Goal: Task Accomplishment & Management: Use online tool/utility

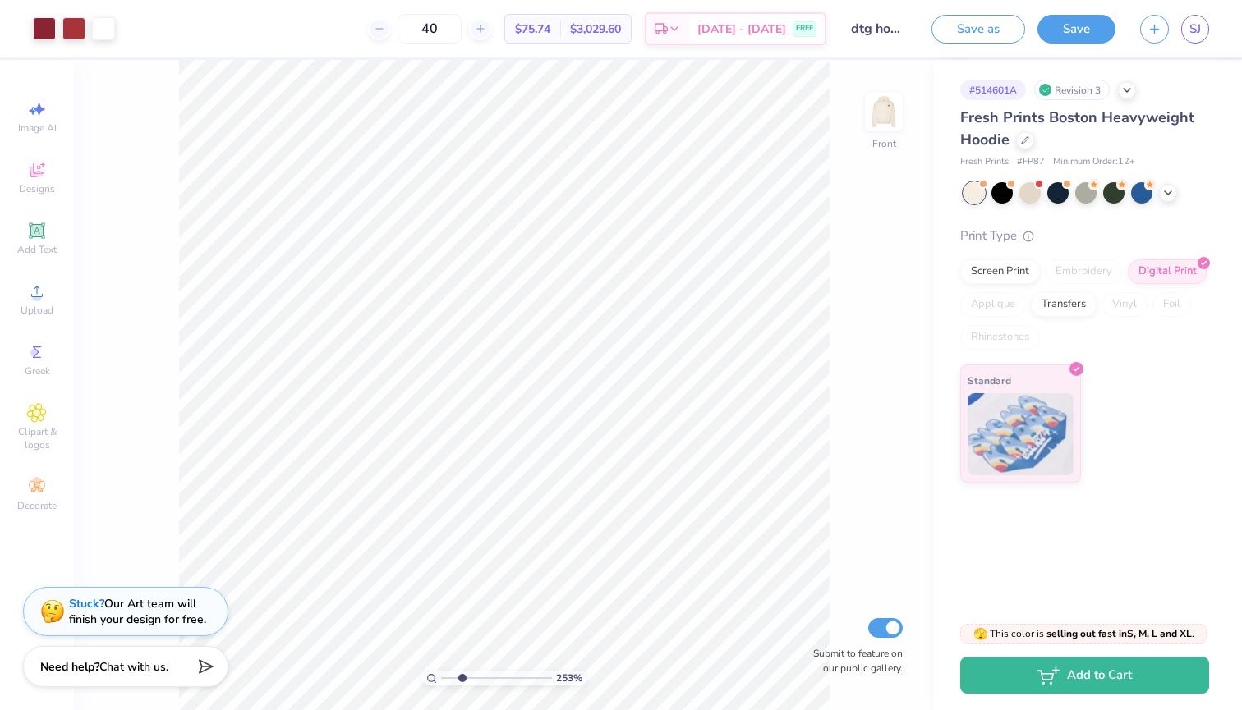
click at [462, 678] on input "range" at bounding box center [496, 678] width 111 height 15
type input "5.71"
type input "2.38"
click at [460, 678] on input "range" at bounding box center [496, 678] width 111 height 15
type input "5.69"
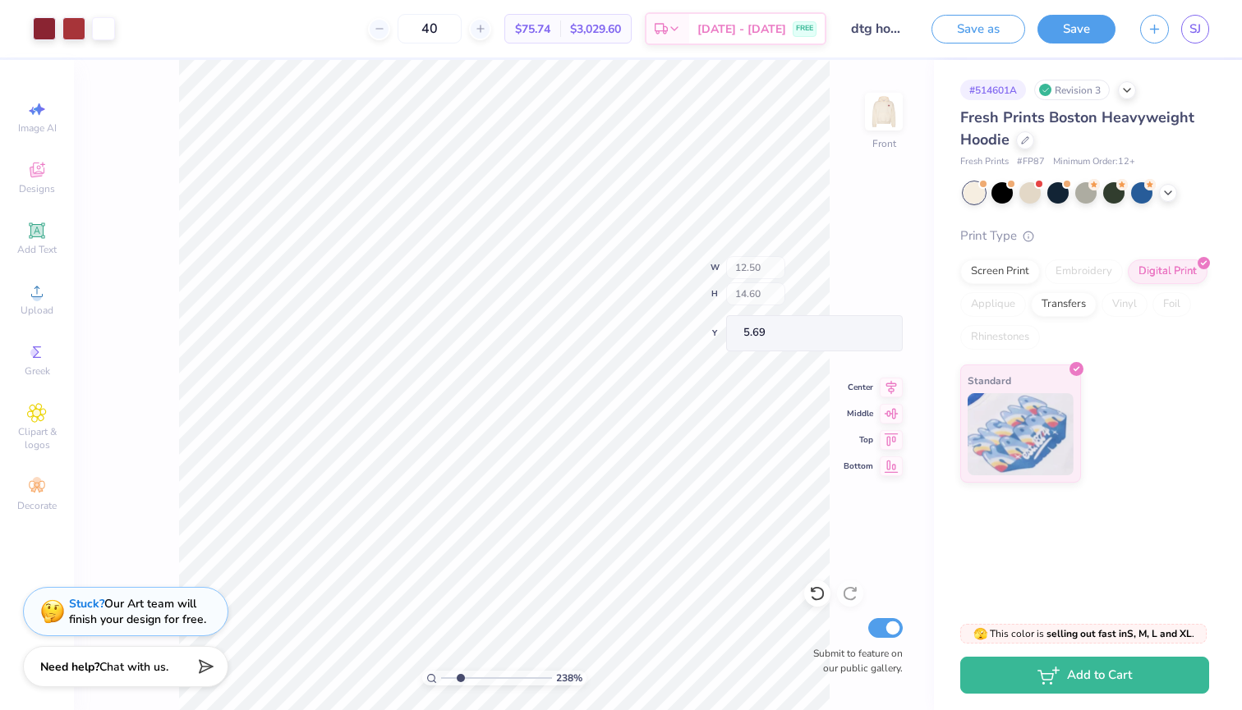
type input "1.10"
type input "7.62"
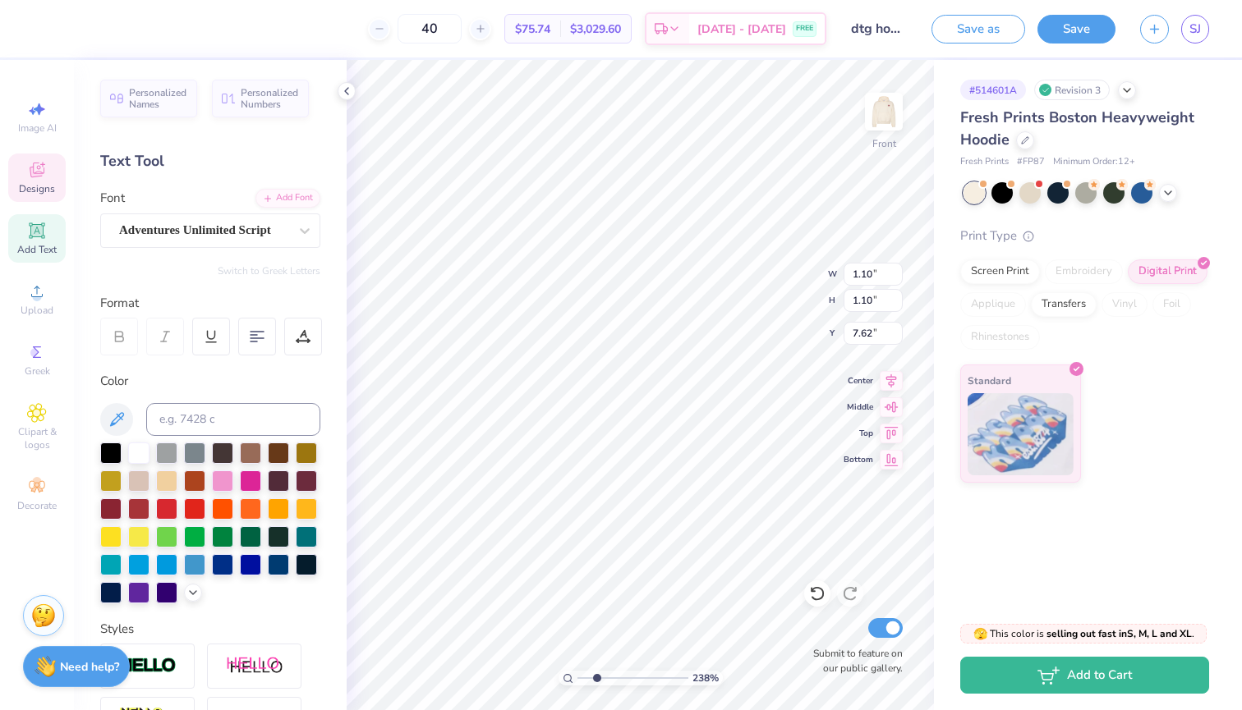
type textarea "19"
type input "0.98"
type input "1.05"
type input "7.86"
type textarea "79"
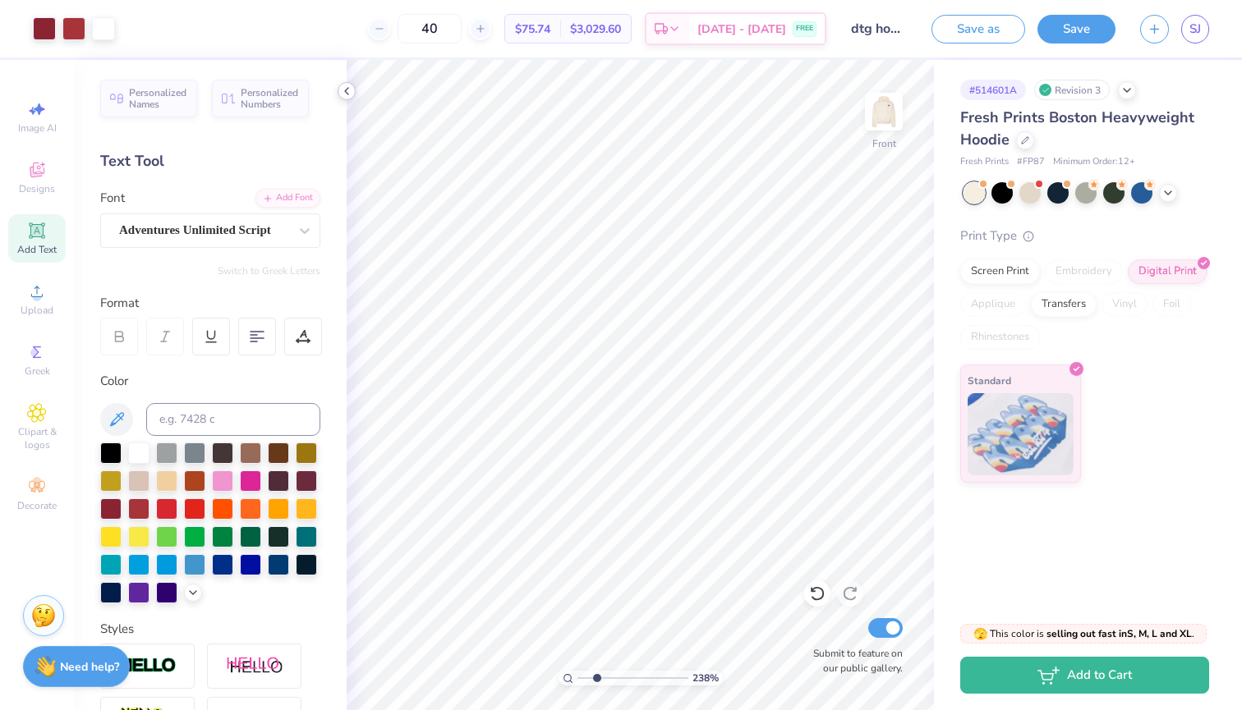
click at [355, 93] on div at bounding box center [347, 91] width 18 height 18
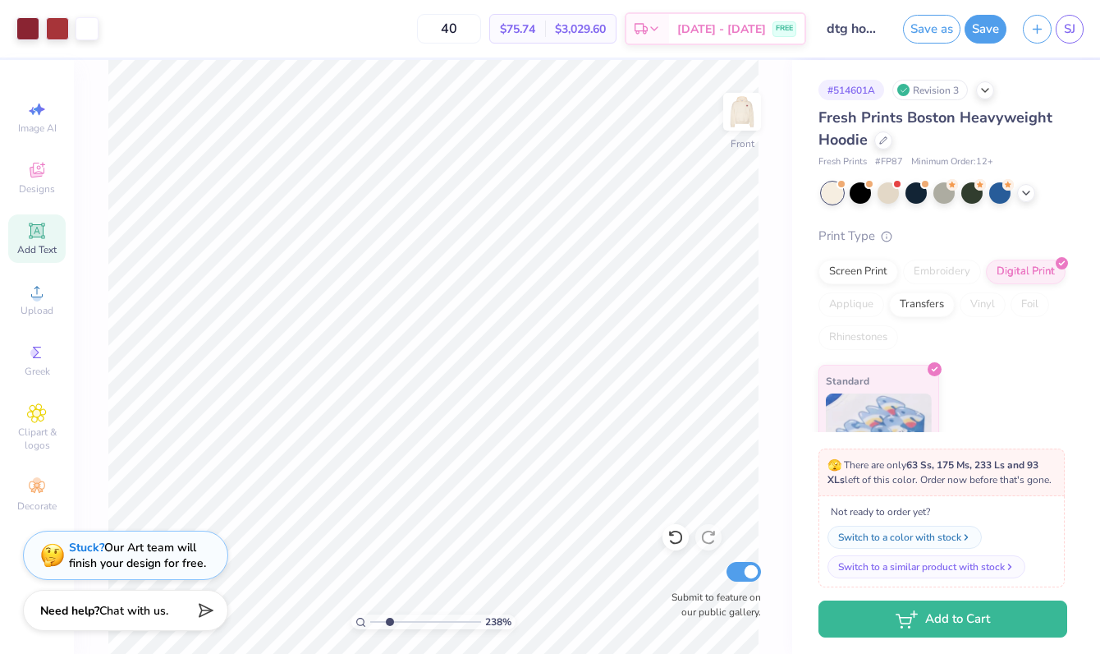
type input "1"
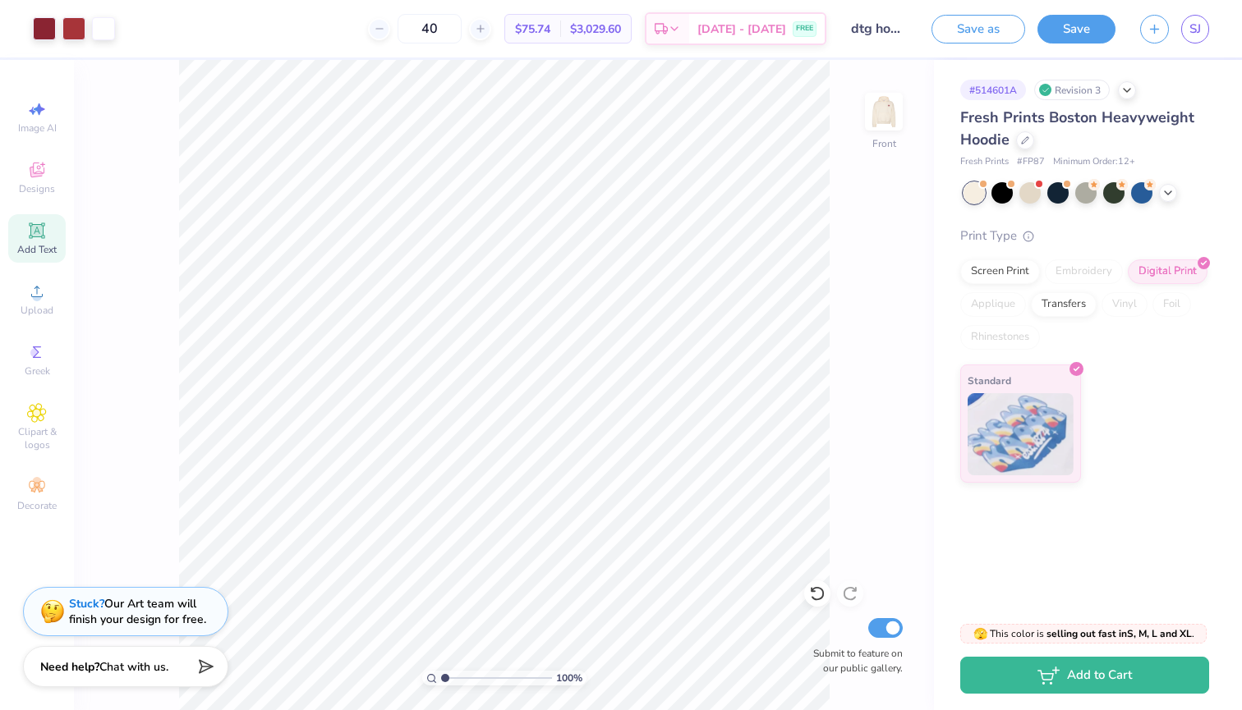
click at [914, 200] on div "100 % Front Submit to feature on our public gallery." at bounding box center [504, 385] width 860 height 650
click at [1081, 26] on button "Save" at bounding box center [1076, 26] width 78 height 29
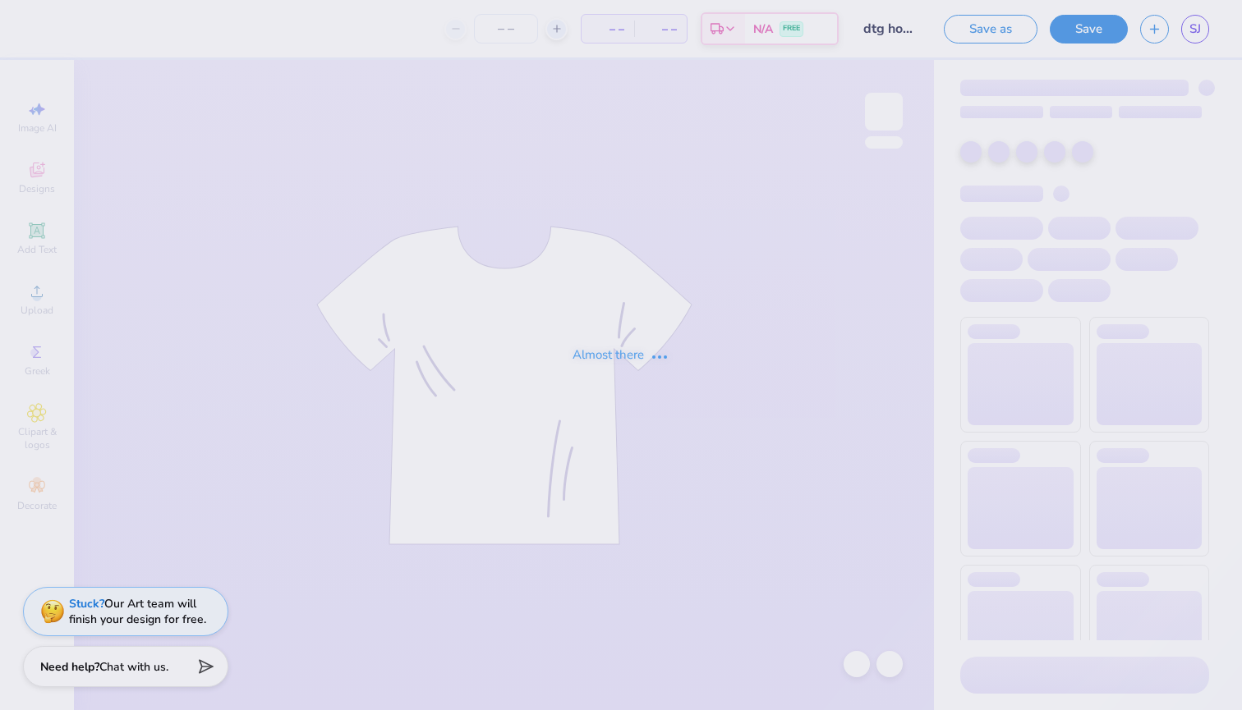
type input "dtg hoodie"
type input "40"
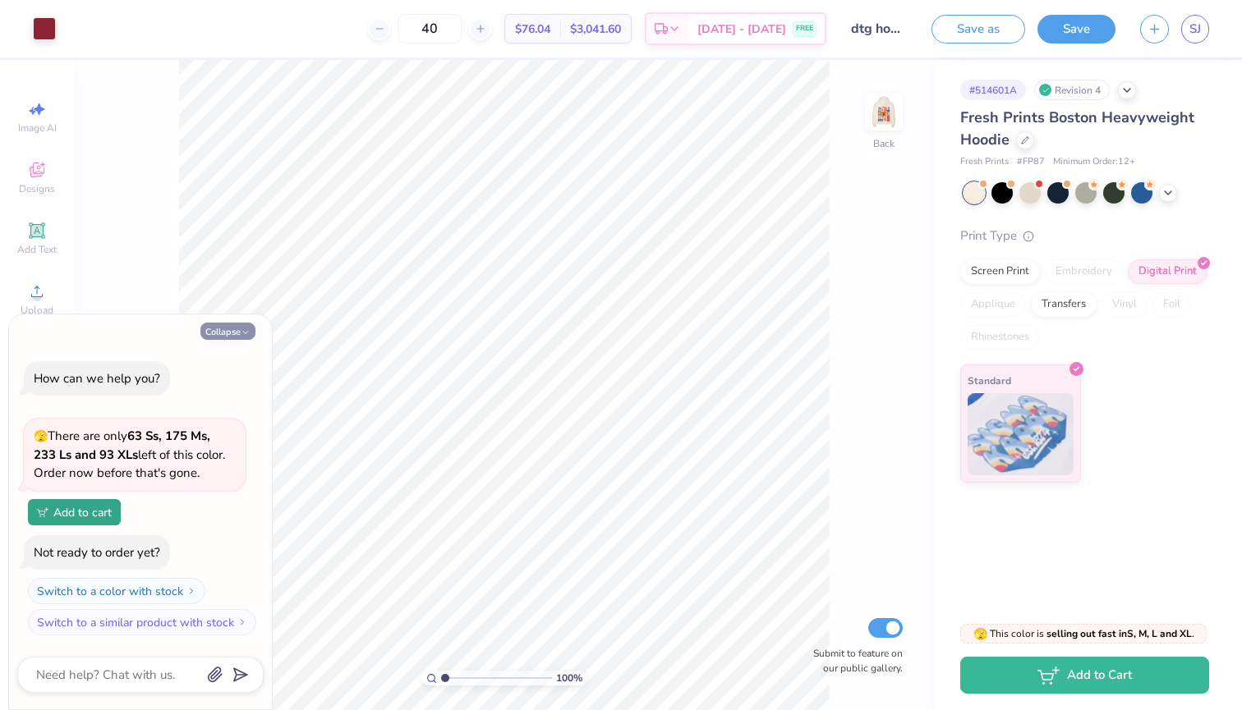
click at [233, 329] on button "Collapse" at bounding box center [227, 331] width 55 height 17
type textarea "x"
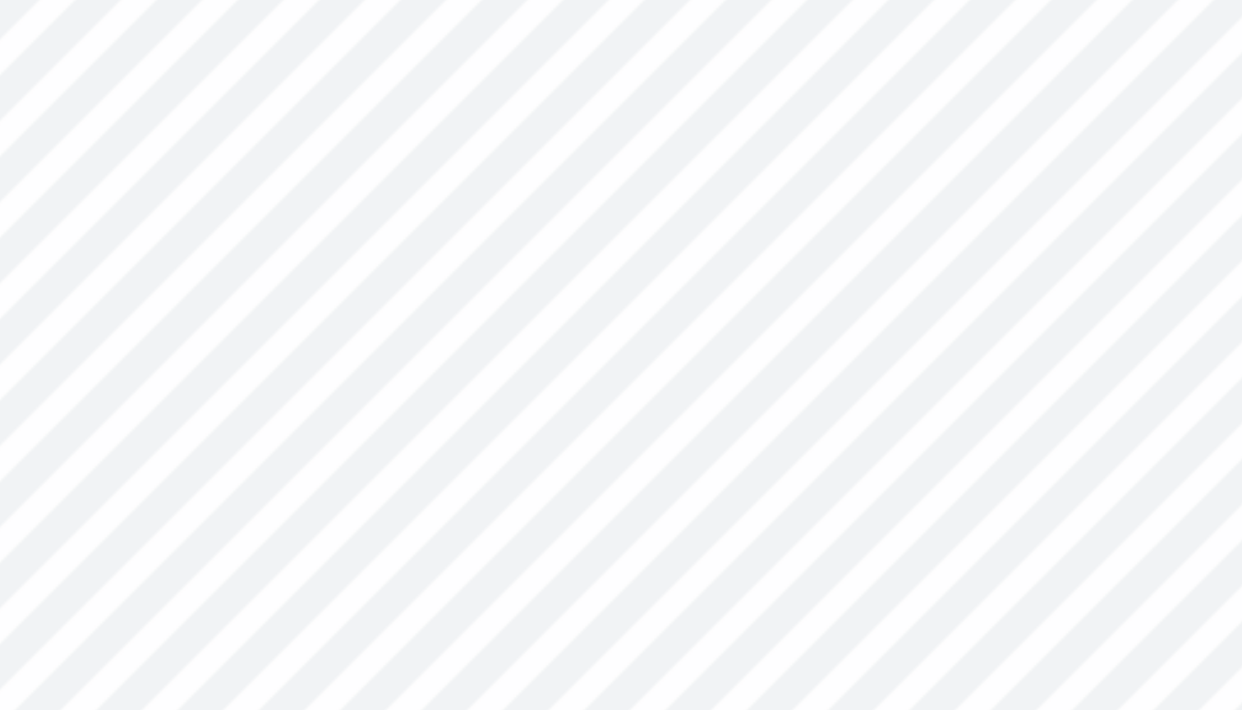
type input "4.85"
type input "6.04"
type textarea "EST. 1979"
type input "2.28"
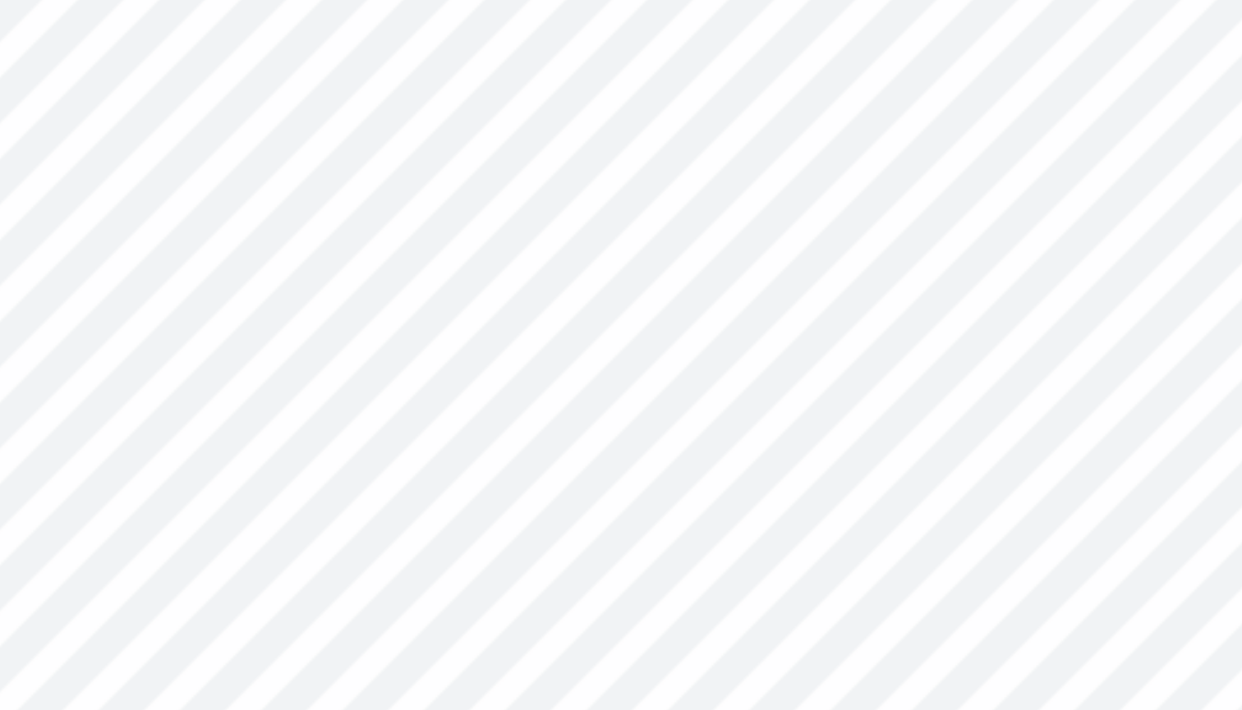
type input "2.84"
type input "2.11"
type input "2.63"
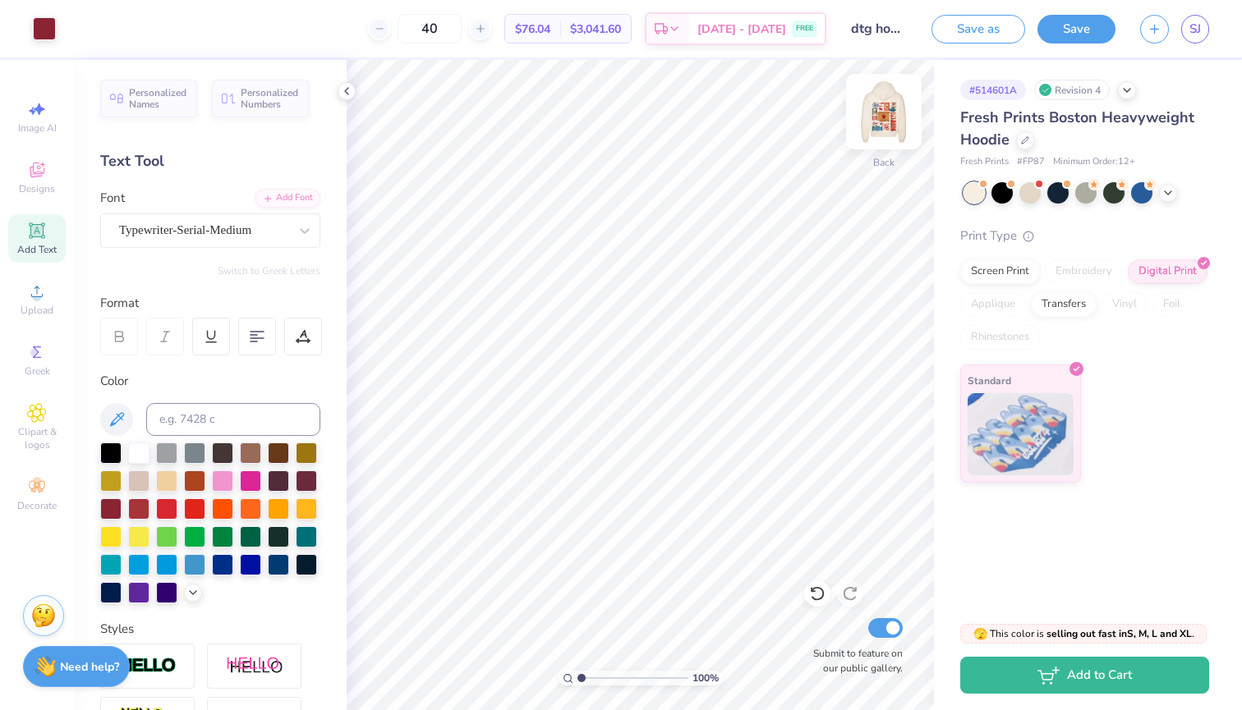
click at [886, 113] on img at bounding box center [884, 112] width 66 height 66
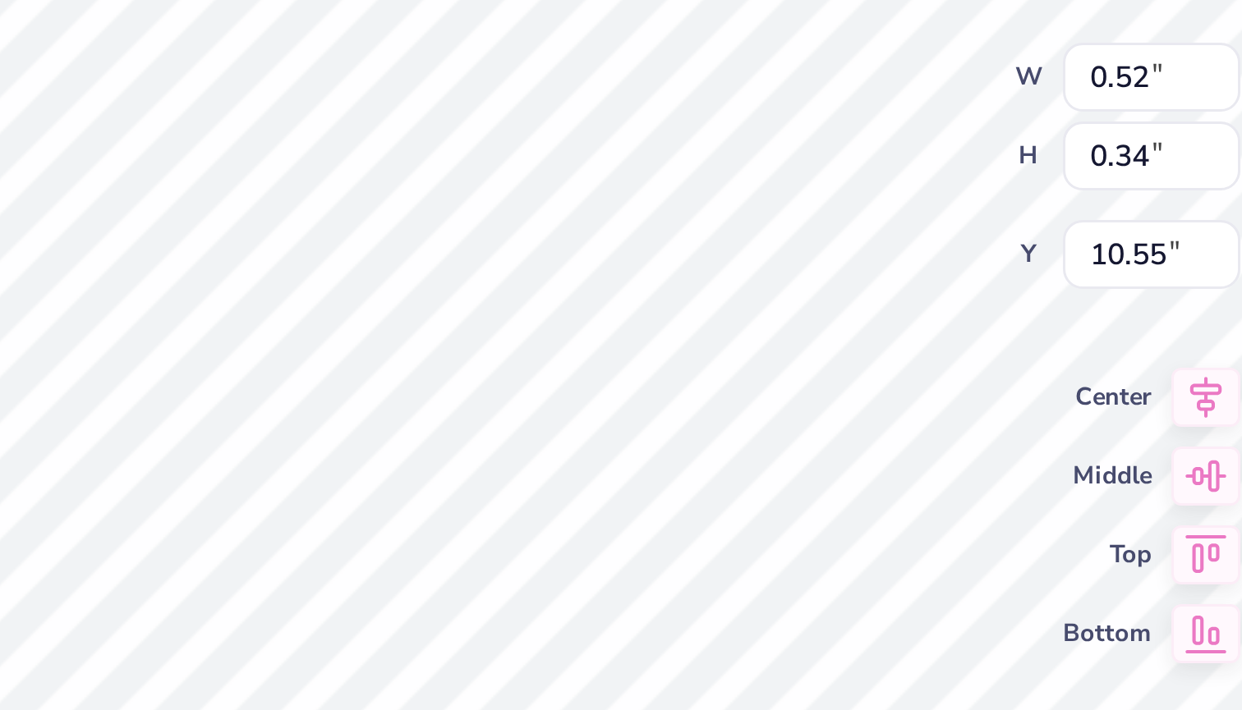
type input "0.23"
type input "0.15"
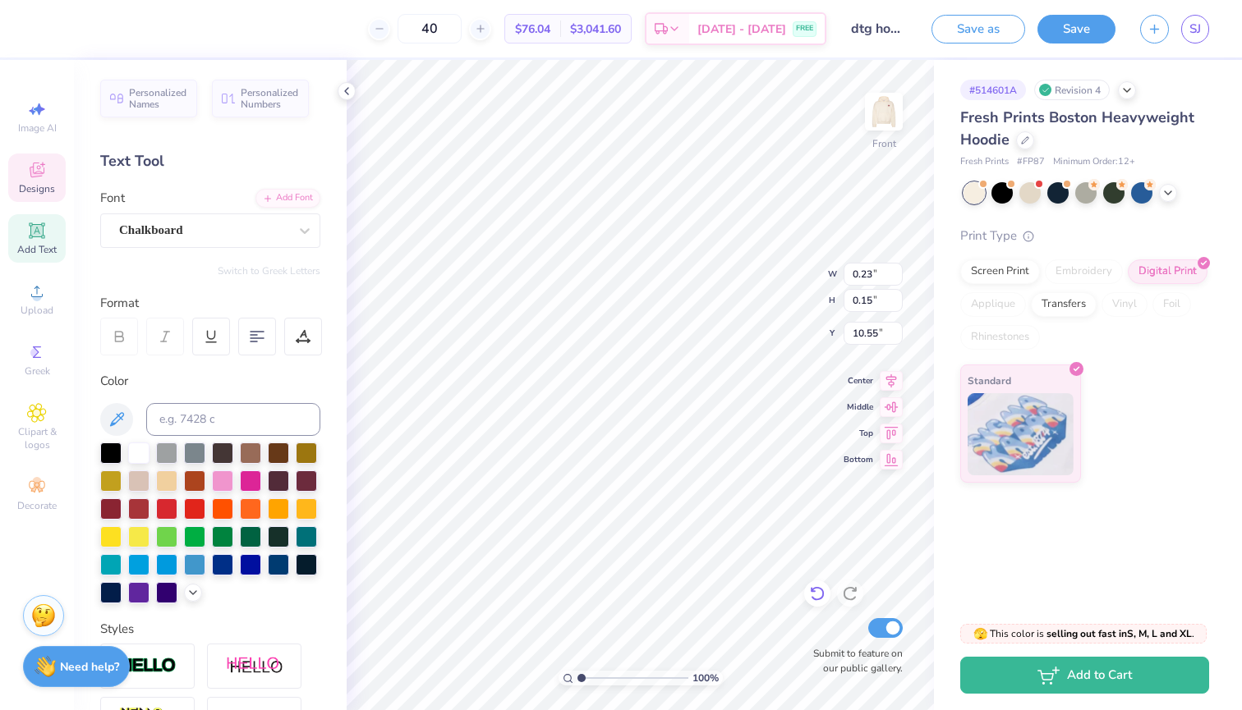
click at [817, 593] on icon at bounding box center [817, 594] width 16 height 16
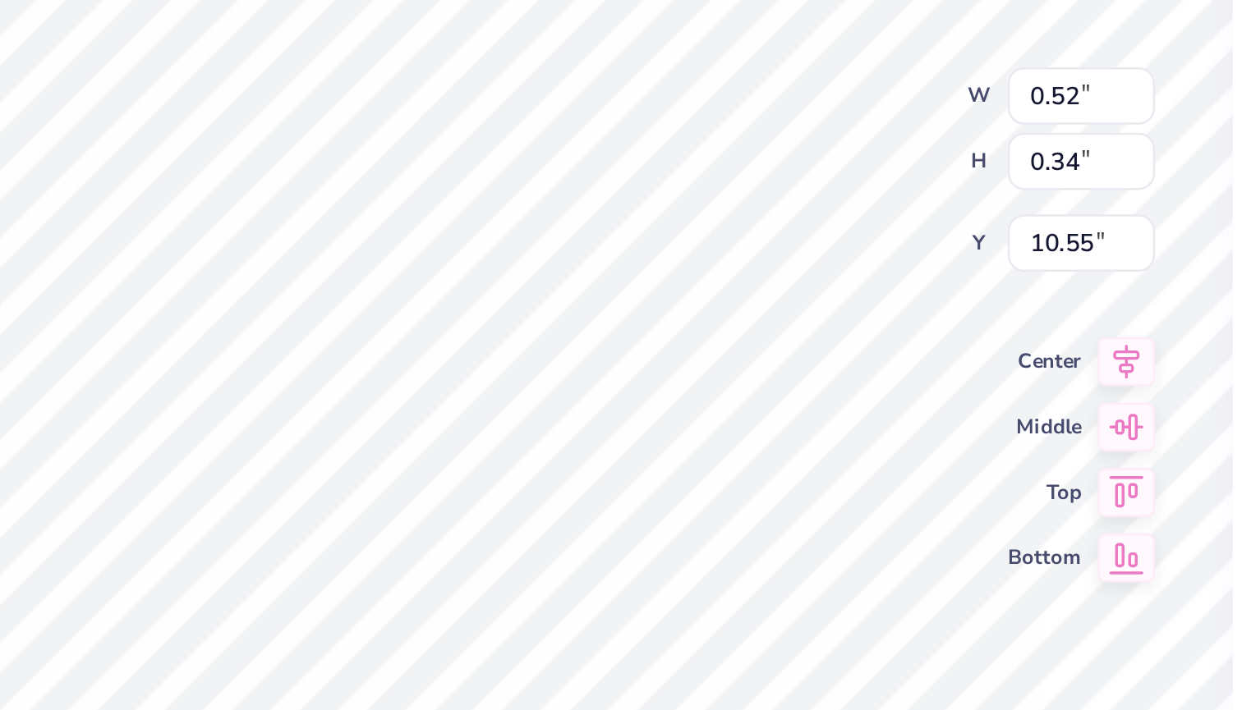
type input "2.05"
type input "1.35"
type textarea "19"
type input "14.00"
type input "16.98"
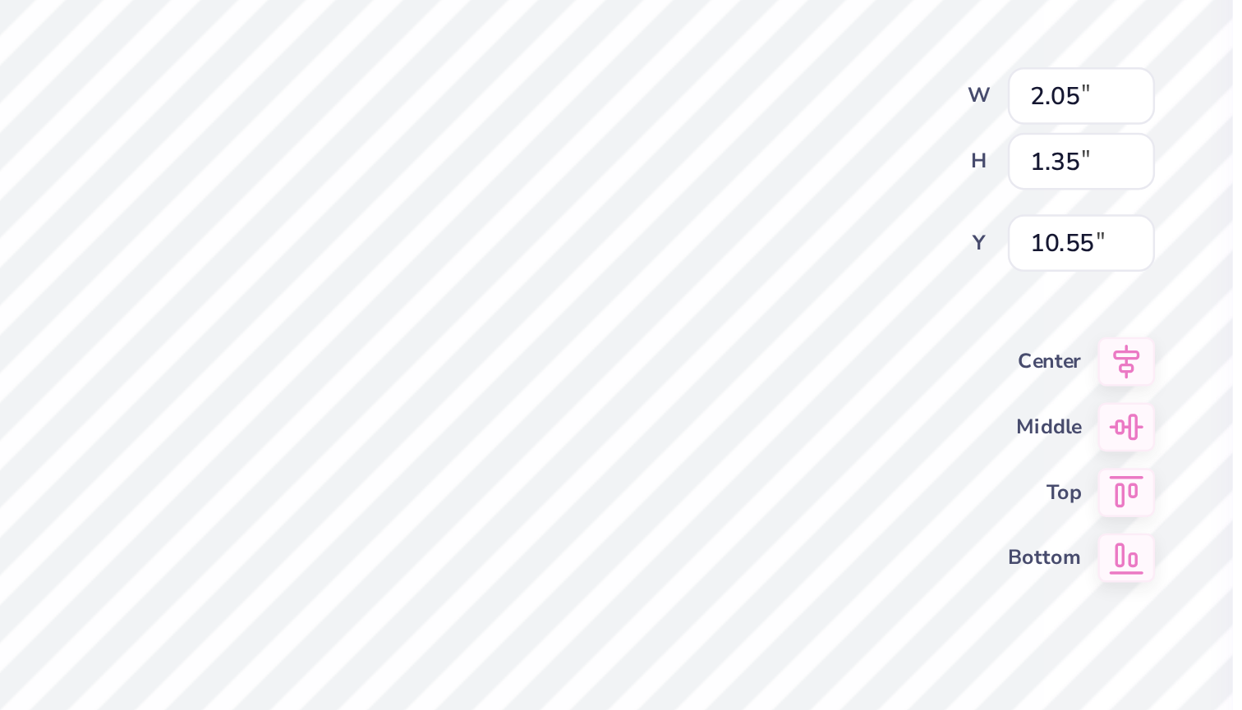
type input "6.26"
type input "1.69"
type input "1.38"
type input "10.54"
type input "14.00"
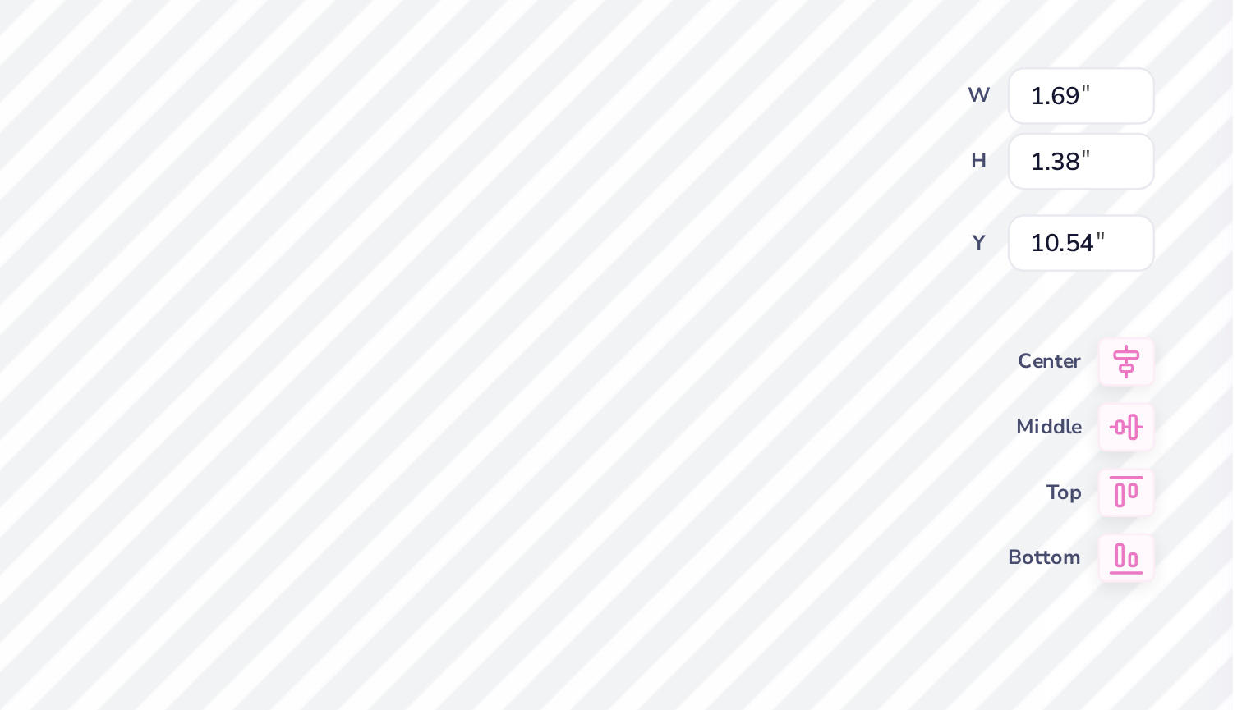
type input "16.98"
type input "6.26"
type input "0.39"
type input "0.32"
type input "10.54"
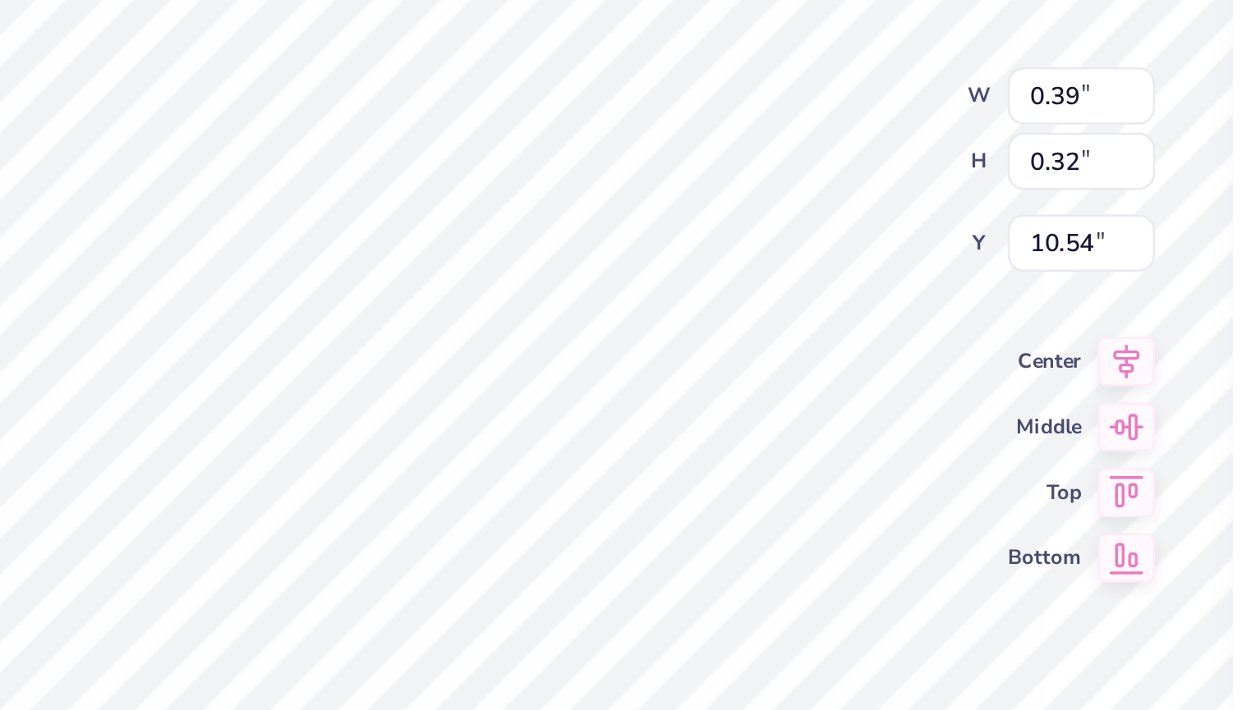
type input "0.48"
type input "0.39"
type input "14.00"
type input "16.98"
type input "6.26"
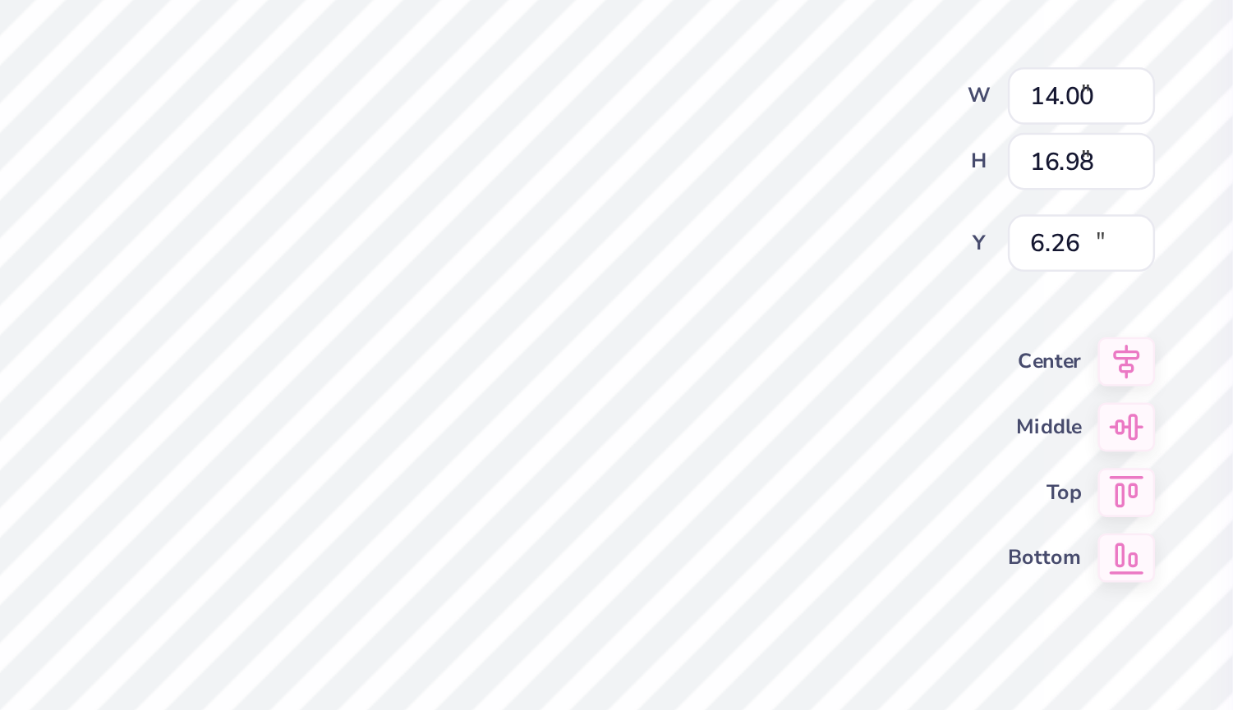
type input "0.48"
type input "0.42"
type input "10.61"
type input "1.42"
type input "1.24"
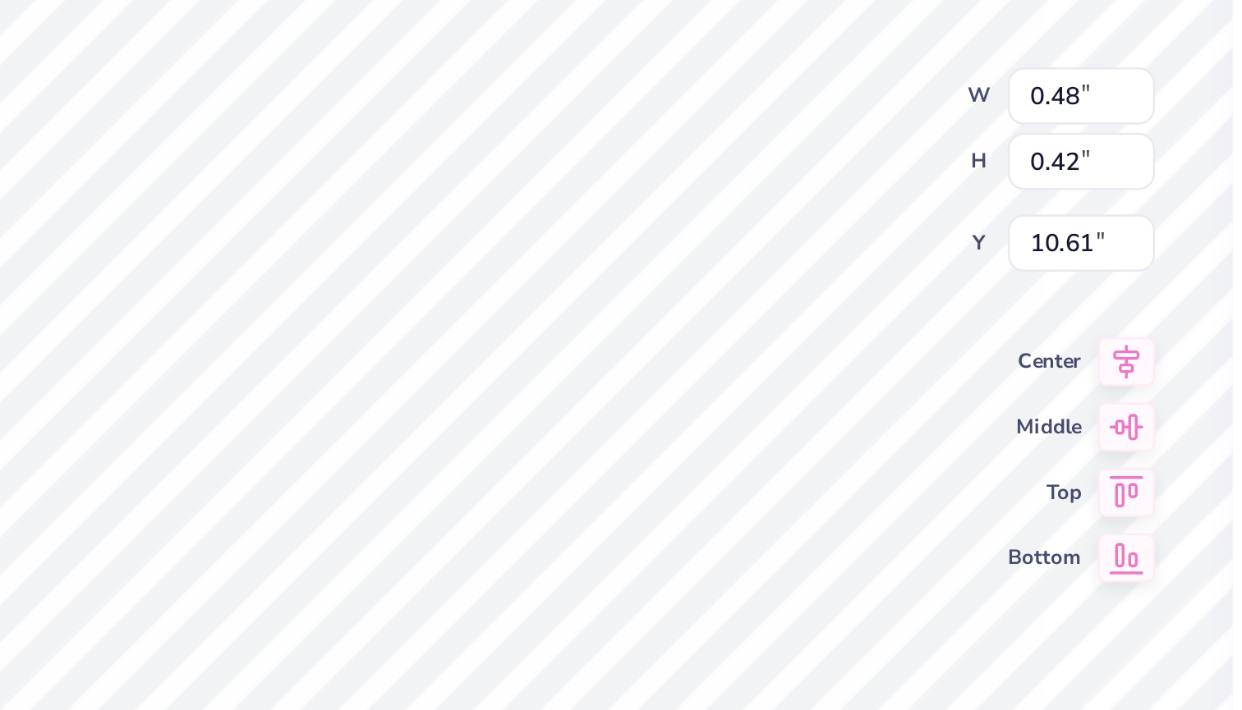
type input "10.08"
type textarea "79"
type input "14.06"
type input "0.58"
type input "0.50"
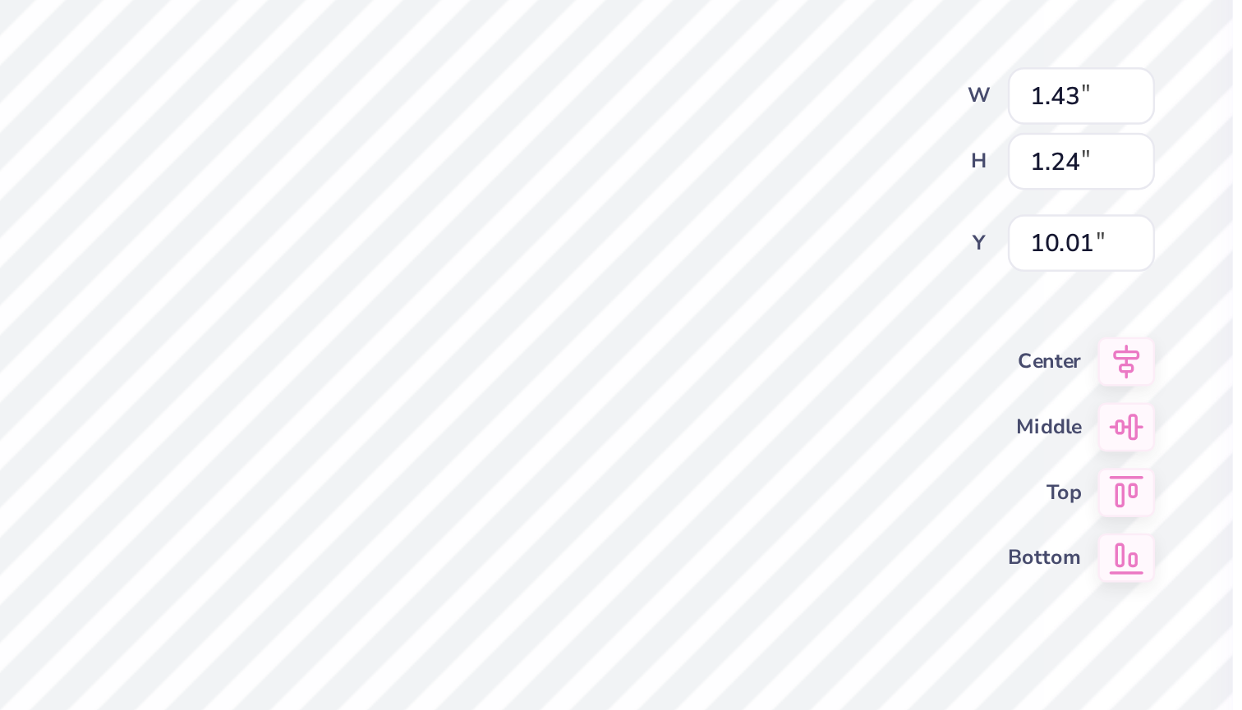
type input "10.53"
type input "14.00"
type input "16.98"
type input "6.26"
type input "0.52"
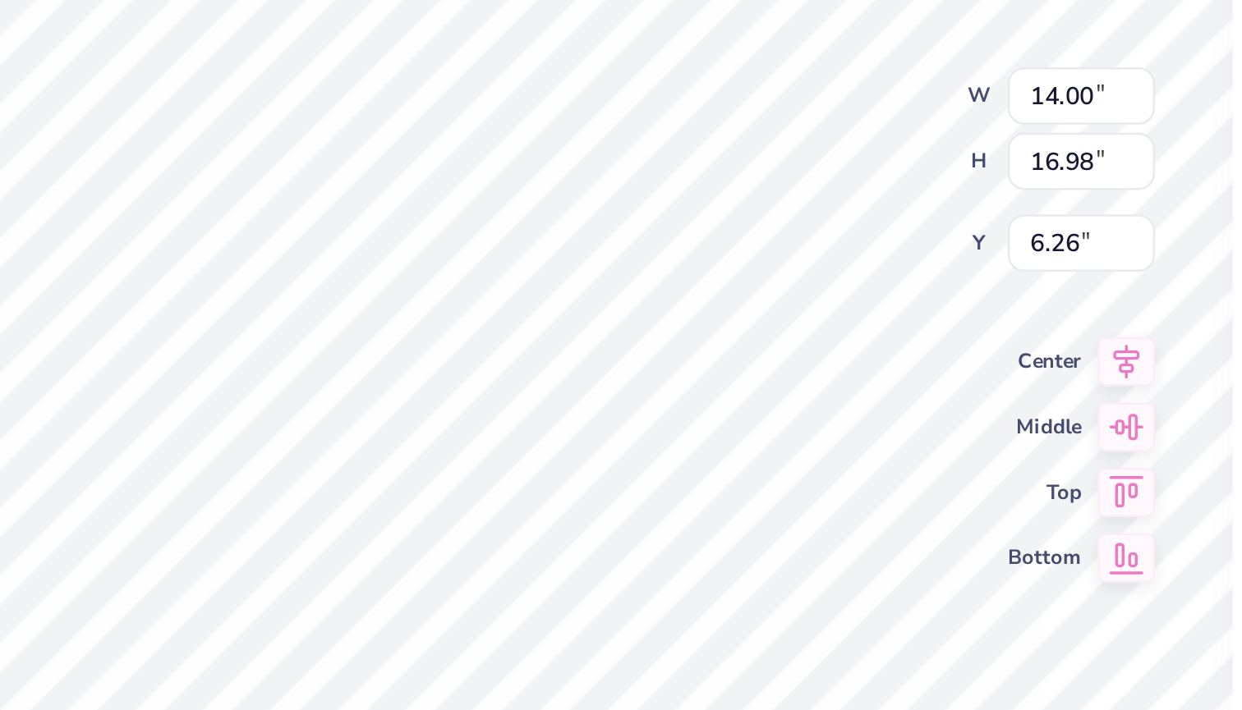
type input "0.32"
type input "8.10"
type input "1.58"
type input "0.98"
type textarea "'79"
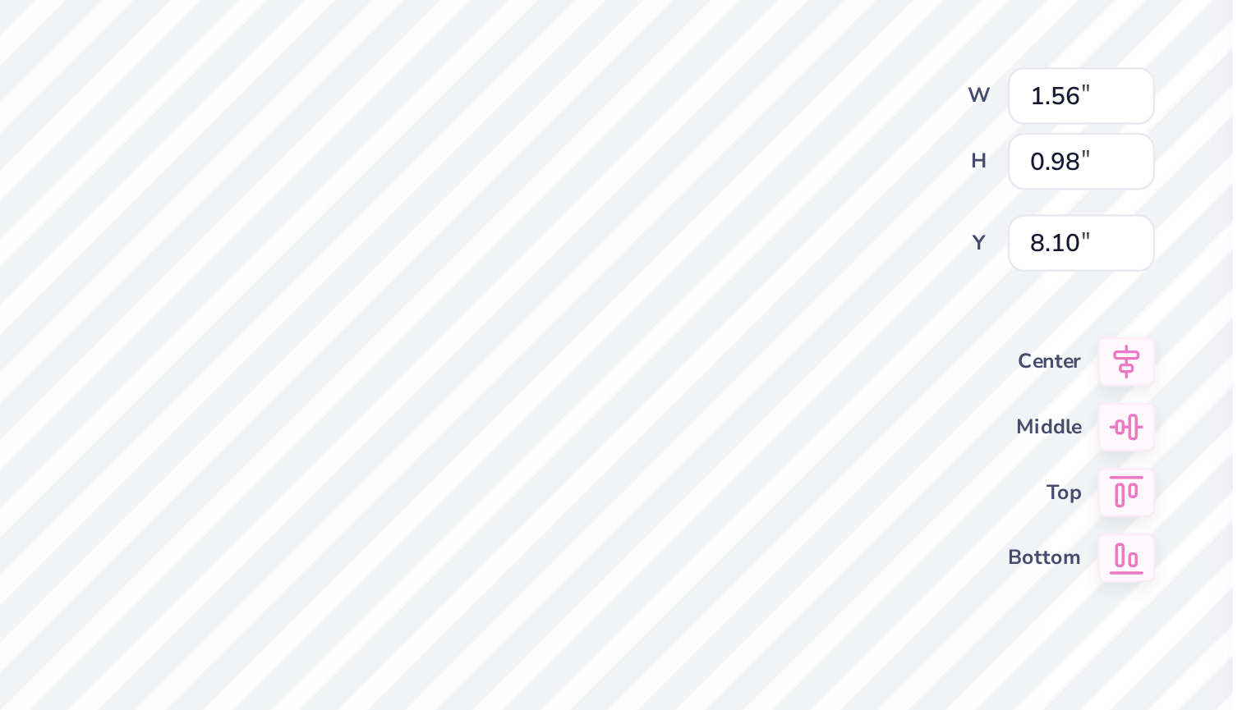
type input "0.56"
type input "0.36"
type input "14.00"
type input "16.98"
type input "6.26"
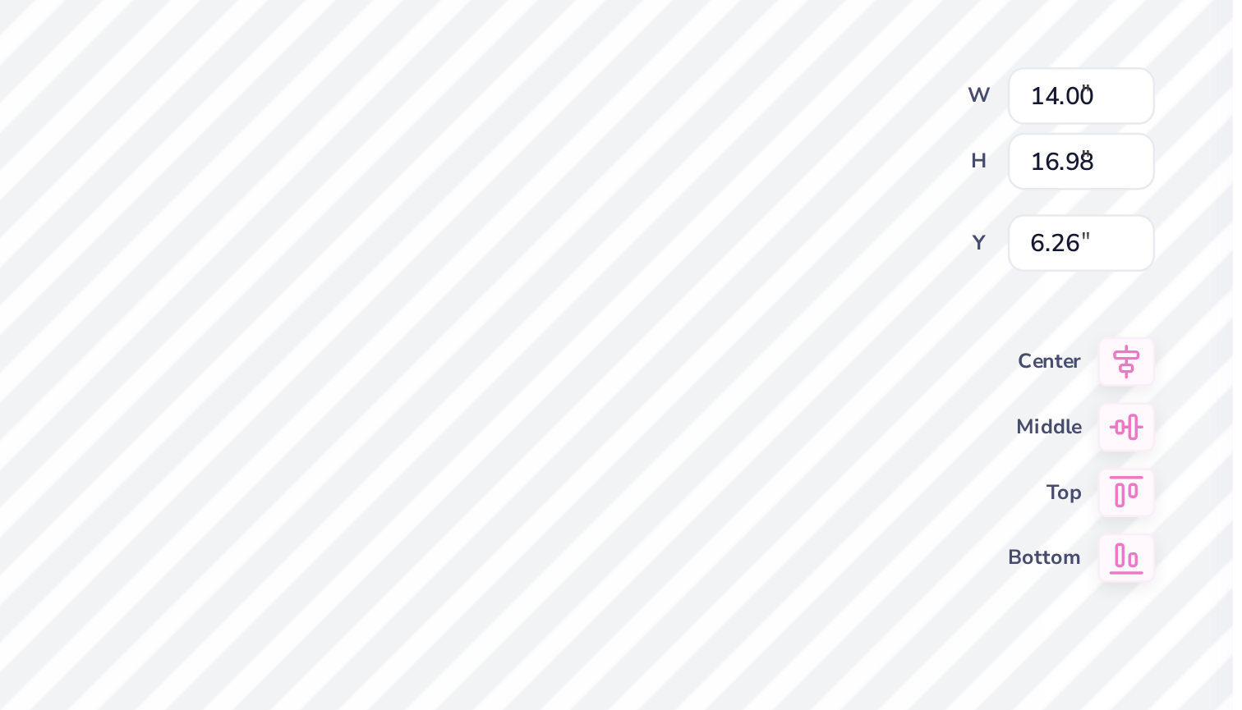
type input "0.56"
type input "0.36"
type input "8.10"
type input "0.50"
type input "0.32"
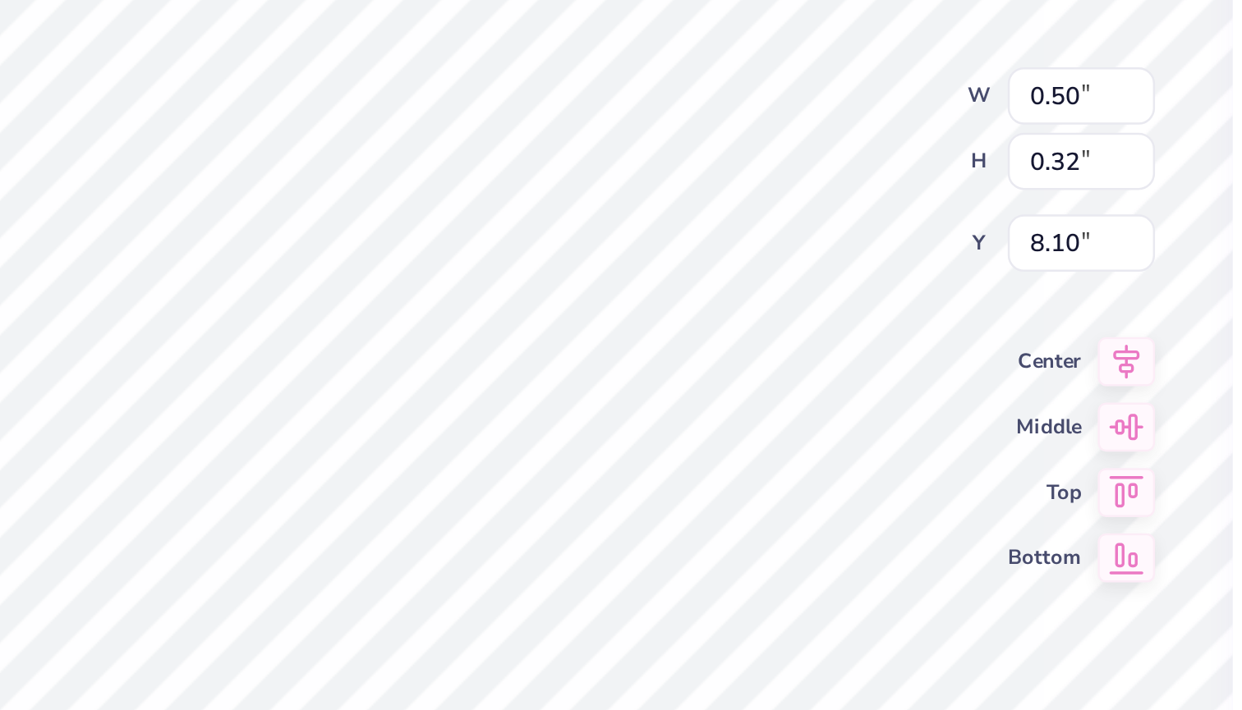
type input "14.00"
type input "16.98"
type input "6.26"
type input "1.86"
type input "0.91"
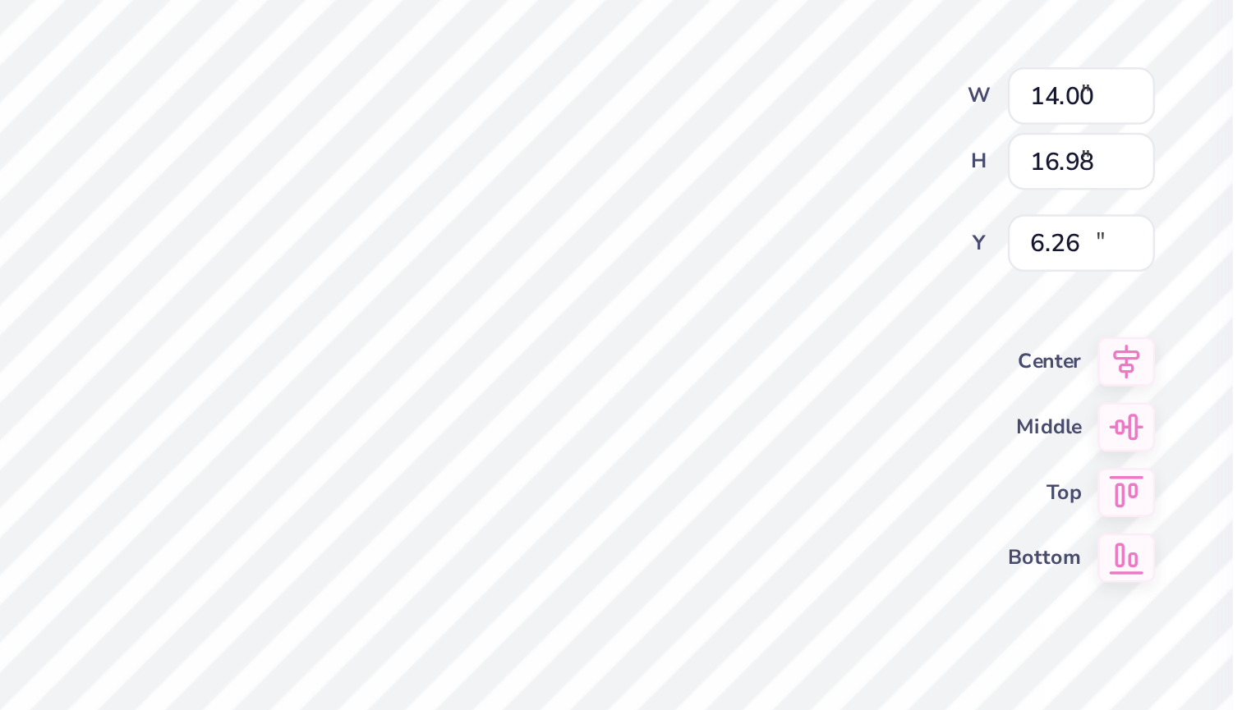
type input "16.13"
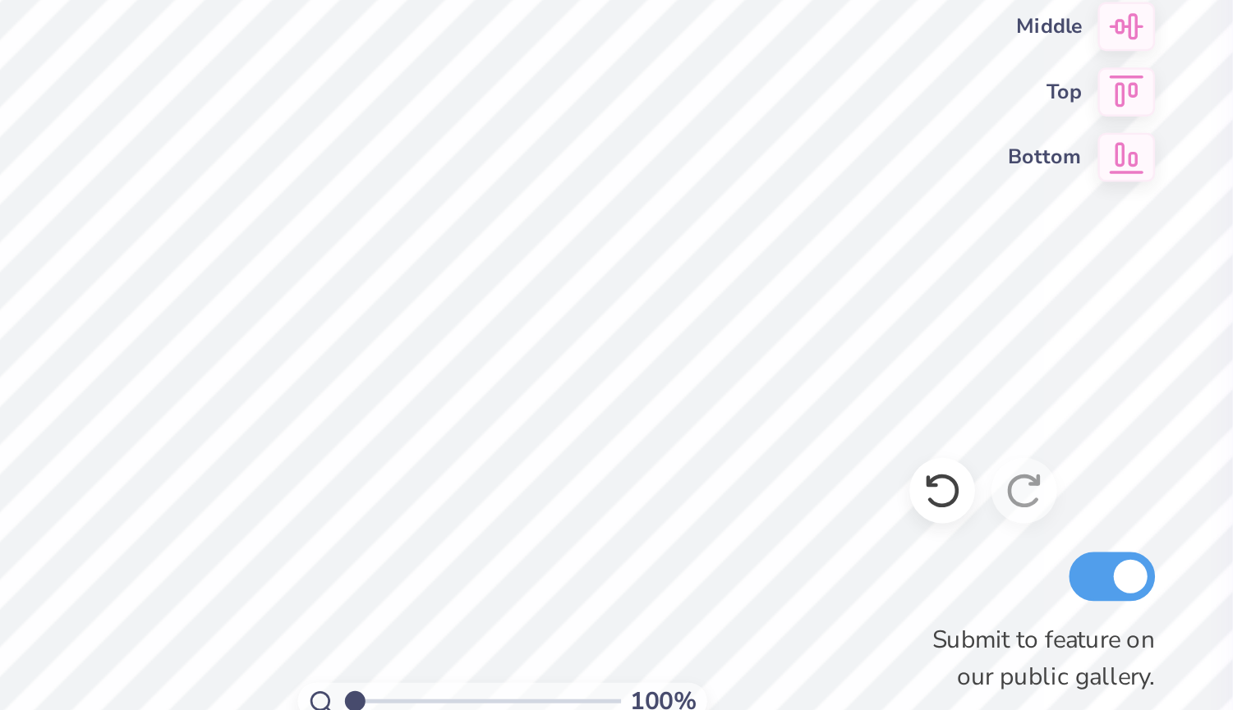
type textarea "1979"
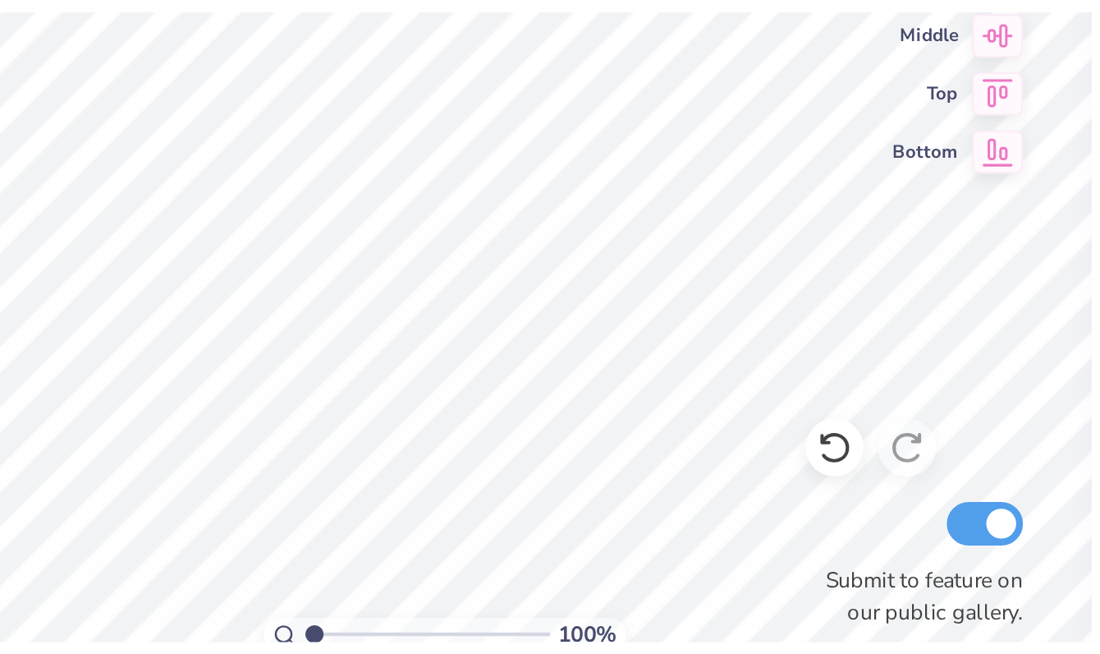
scroll to position [0, 1]
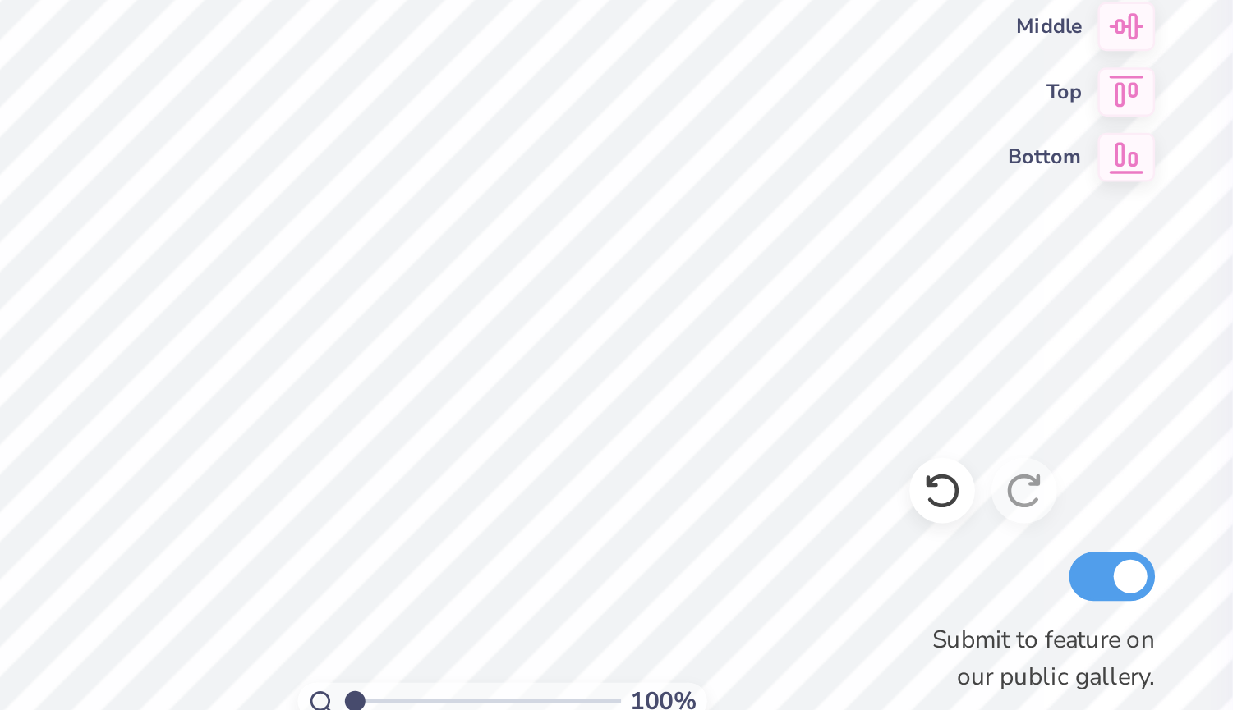
type input "2.03"
type input "0.85"
type input "20.21"
type textarea "mean"
type textarea "it"
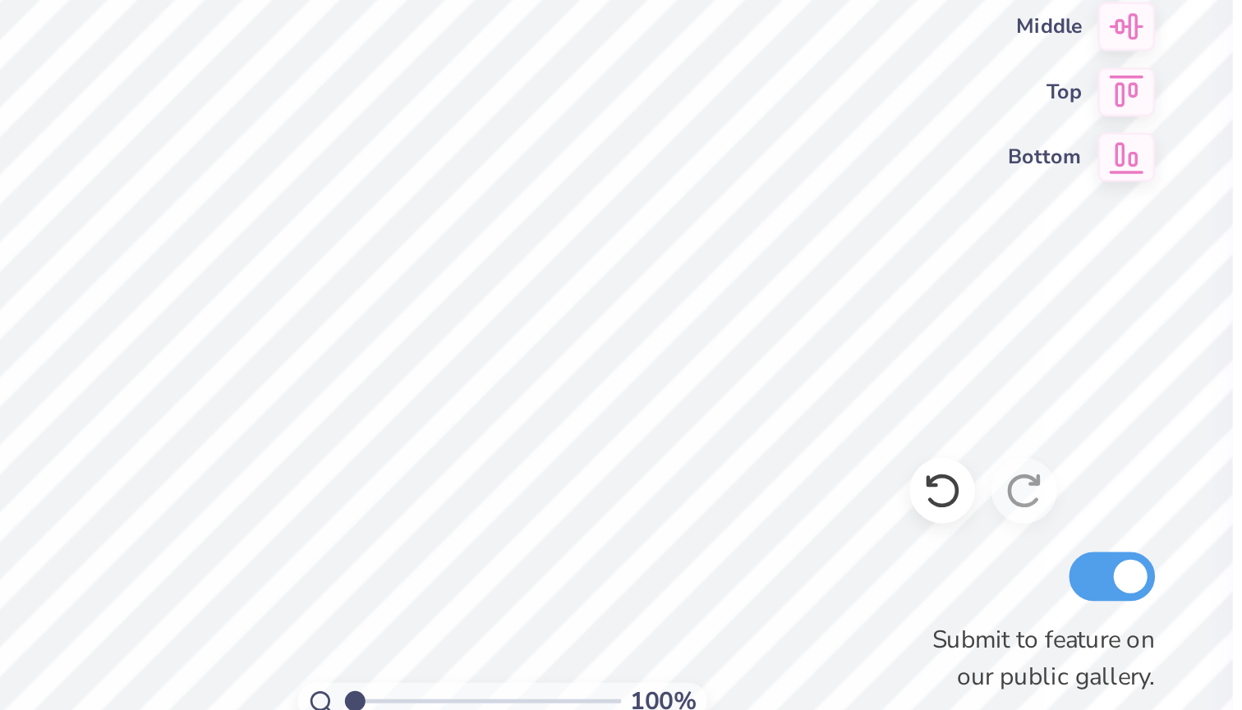
type input "2.55"
type input "0.52"
type input "20.23"
type input "20.75"
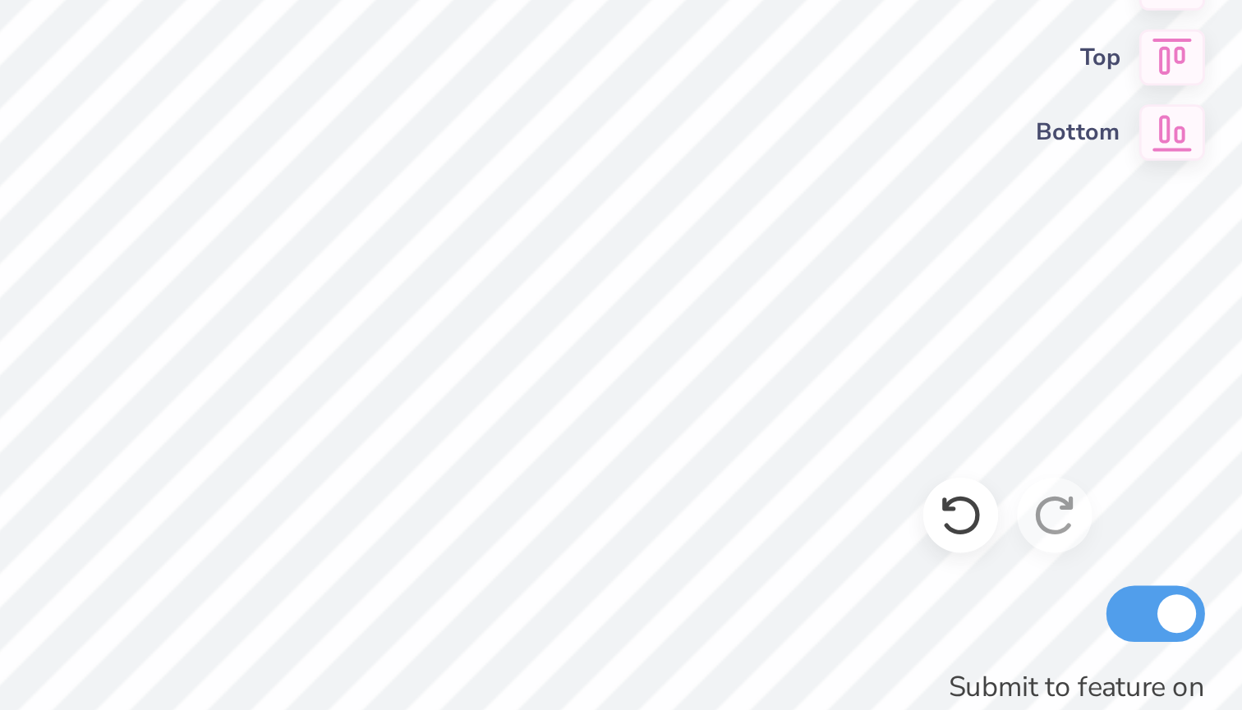
type input "2.41"
type input "0.49"
type input "20.26"
type input "1.85"
type input "0.77"
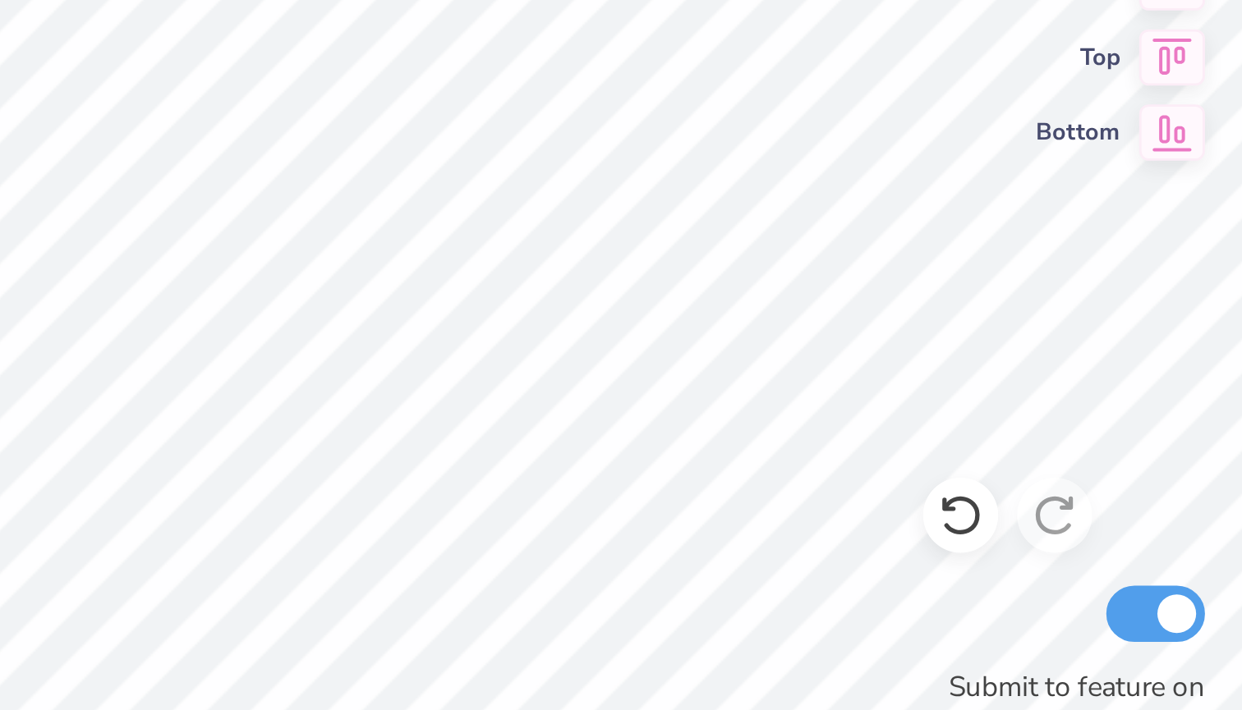
type input "19.46"
type input "19.49"
type input "2.09"
type input "1.04"
type input "18.17"
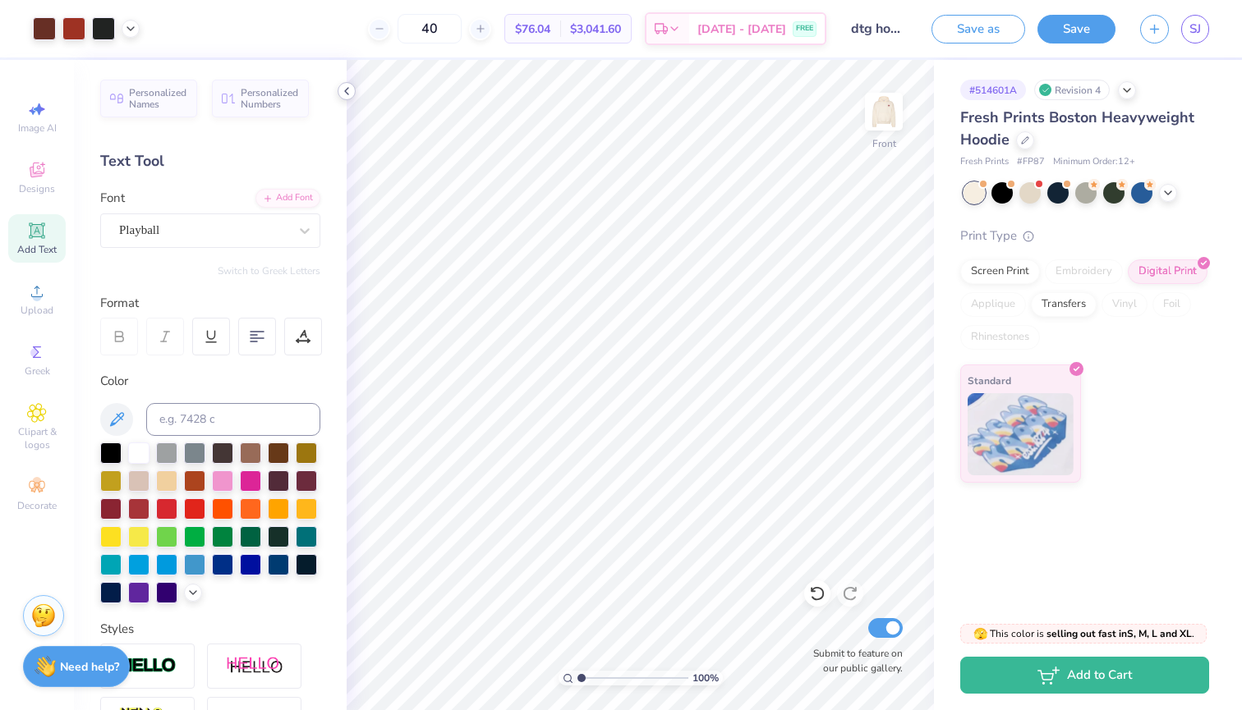
click at [348, 91] on icon at bounding box center [346, 91] width 13 height 13
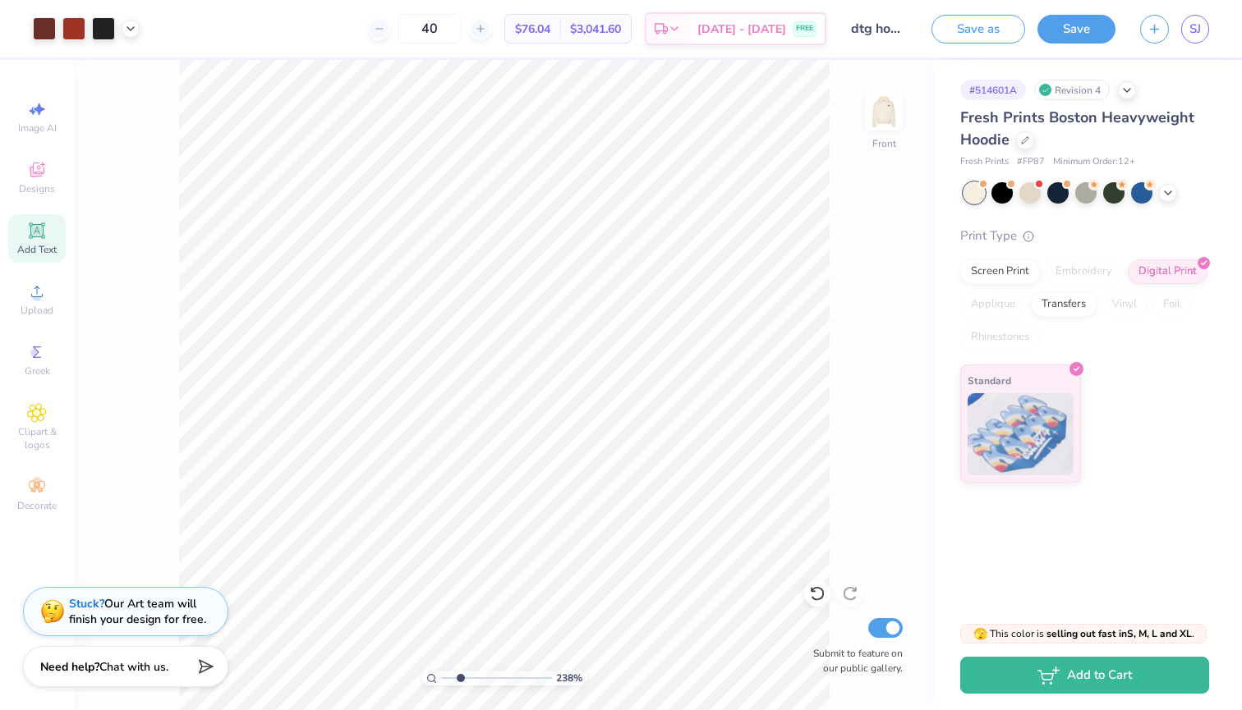
drag, startPoint x: 446, startPoint y: 678, endPoint x: 460, endPoint y: 678, distance: 14.0
click at [460, 678] on input "range" at bounding box center [496, 678] width 111 height 15
click at [455, 677] on input "range" at bounding box center [496, 678] width 111 height 15
click at [457, 677] on input "range" at bounding box center [496, 678] width 111 height 15
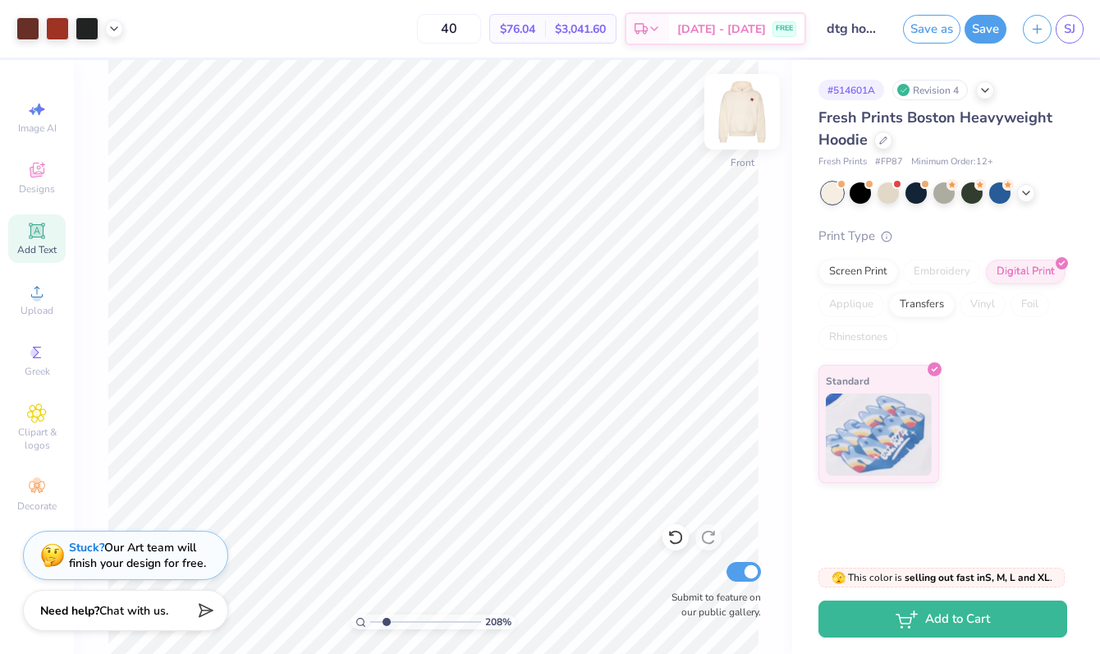
click at [745, 118] on img at bounding box center [743, 112] width 66 height 66
drag, startPoint x: 374, startPoint y: 620, endPoint x: 407, endPoint y: 618, distance: 32.9
click at [407, 618] on input "range" at bounding box center [425, 621] width 111 height 15
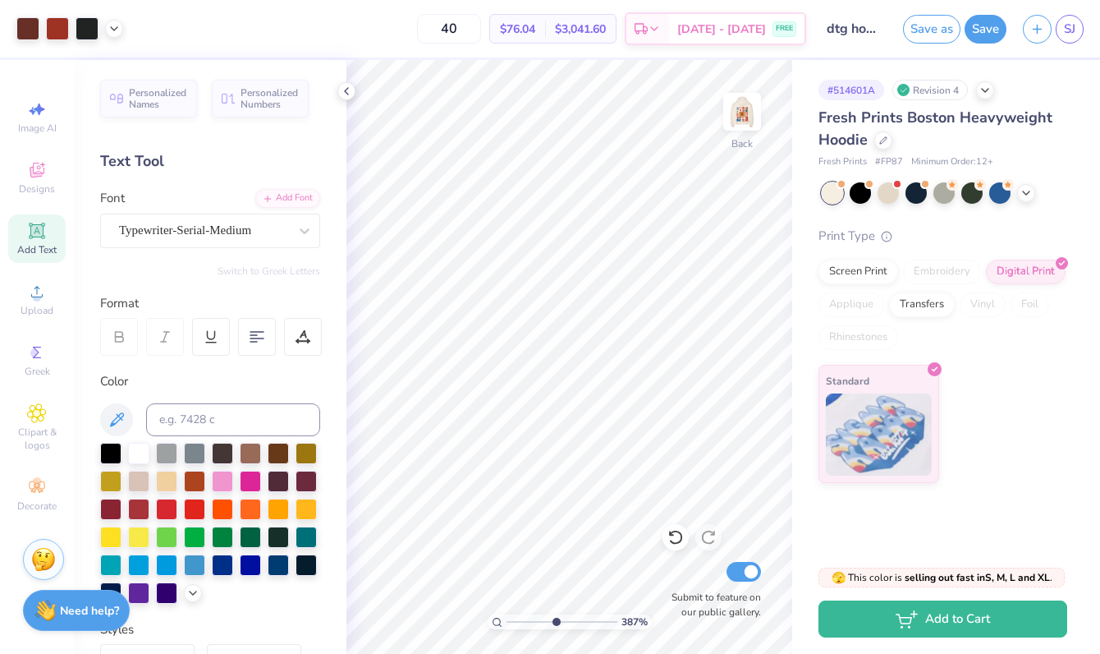
type input "5.06"
drag, startPoint x: 542, startPoint y: 620, endPoint x: 555, endPoint y: 620, distance: 13.1
click at [555, 620] on input "range" at bounding box center [562, 621] width 111 height 15
click at [347, 91] on icon at bounding box center [346, 91] width 13 height 13
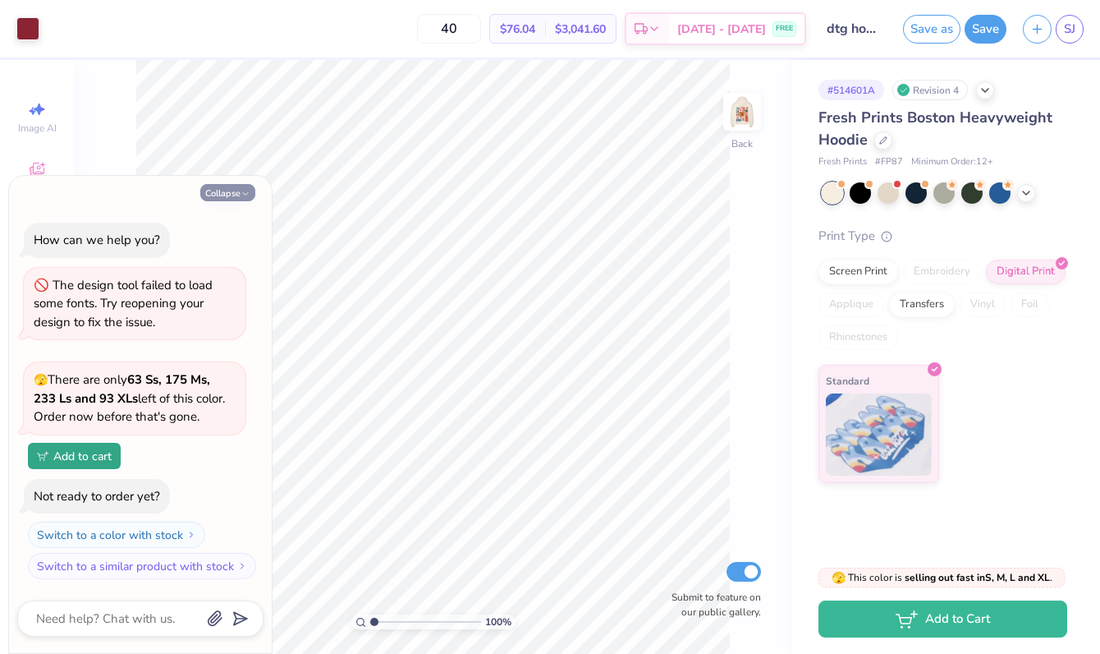
click at [213, 199] on button "Collapse" at bounding box center [227, 192] width 55 height 17
type textarea "x"
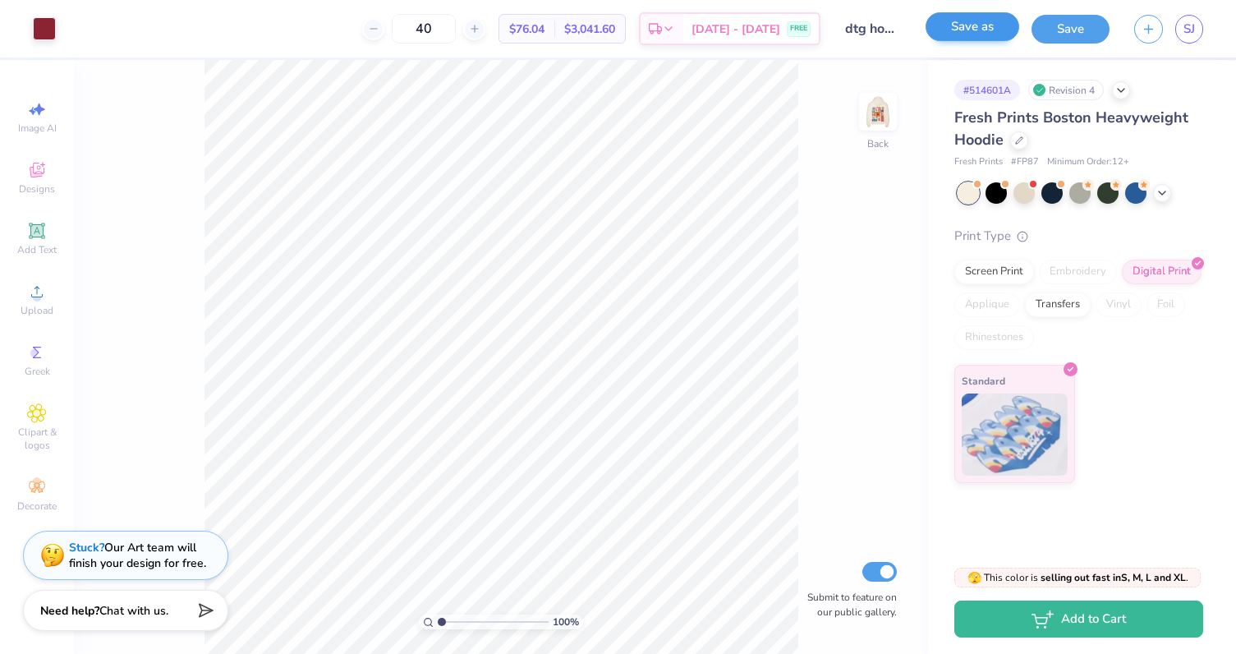
click at [986, 25] on button "Save as" at bounding box center [973, 26] width 94 height 29
